Goal: Task Accomplishment & Management: Use online tool/utility

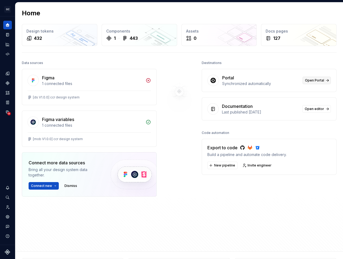
click at [306, 82] on span "Open Portal" at bounding box center [314, 80] width 19 height 4
click at [8, 33] on icon "Documentation" at bounding box center [7, 34] width 5 height 5
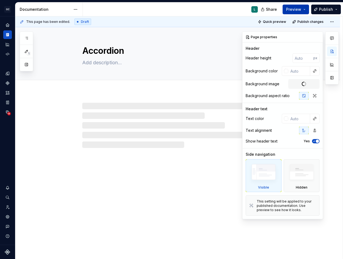
click at [292, 10] on span "Preview" at bounding box center [293, 9] width 15 height 5
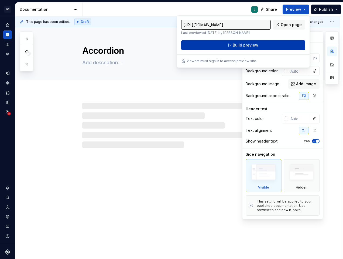
click at [241, 48] on button "Build preview" at bounding box center [243, 45] width 124 height 10
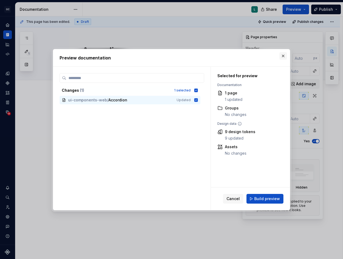
click at [284, 56] on button "button" at bounding box center [283, 56] width 8 height 8
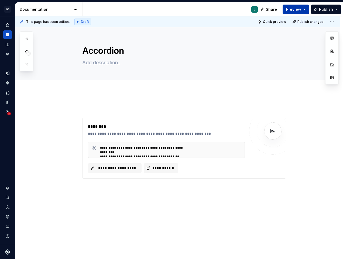
click at [295, 11] on span "Preview" at bounding box center [293, 9] width 15 height 5
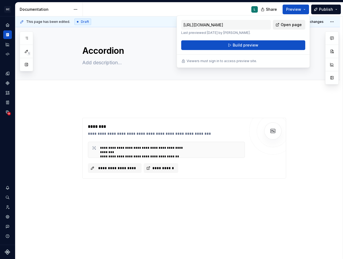
drag, startPoint x: 295, startPoint y: 11, endPoint x: 288, endPoint y: 27, distance: 17.3
click at [288, 27] on span "Open page" at bounding box center [290, 24] width 21 height 5
type textarea "*"
